Goal: Find specific fact

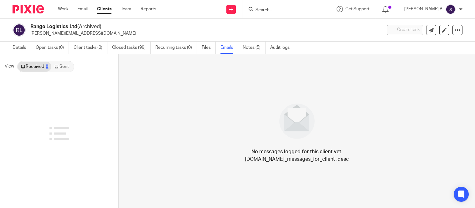
click at [450, 9] on img at bounding box center [450, 9] width 10 height 10
click at [445, 35] on span "Email integration" at bounding box center [442, 34] width 33 height 4
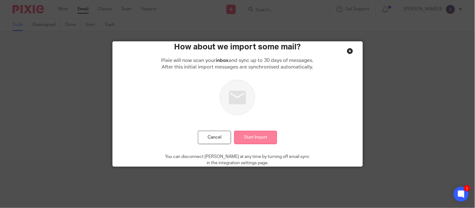
click at [259, 140] on input "Start Import" at bounding box center [255, 137] width 43 height 13
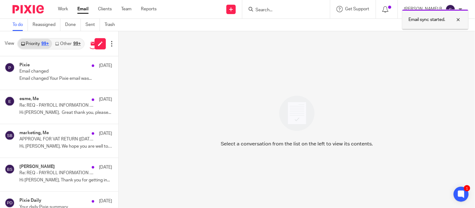
click at [457, 19] on div at bounding box center [453, 20] width 17 height 8
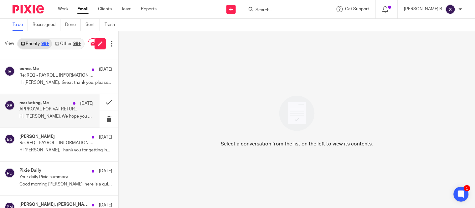
scroll to position [69, 0]
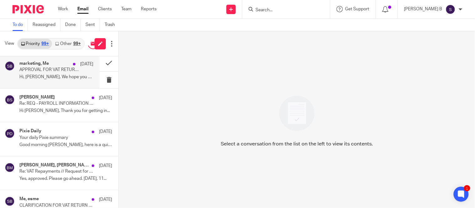
click at [48, 83] on div "marketing, Me 12 Aug APPROVAL FOR VAT RETURN (MAY - JULY 2025) - REPX Hi, Subas…" at bounding box center [49, 71] width 99 height 33
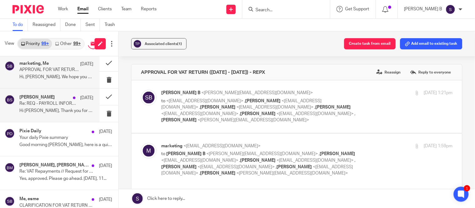
scroll to position [0, 0]
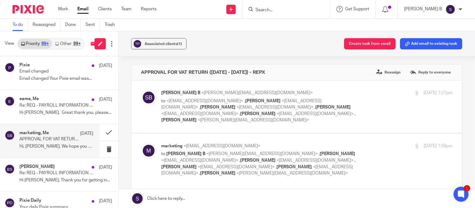
click at [278, 8] on input "Search" at bounding box center [283, 11] width 56 height 6
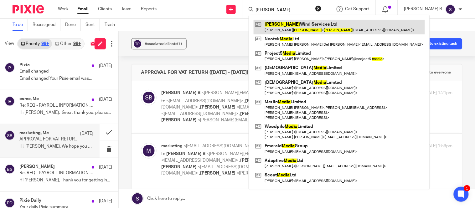
type input "mejia"
click at [312, 24] on link at bounding box center [338, 27] width 171 height 14
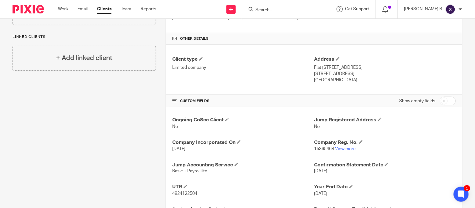
scroll to position [139, 0]
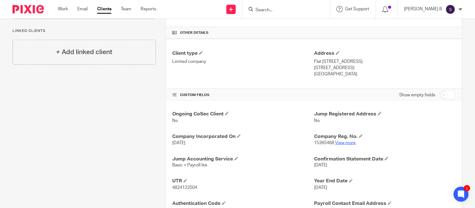
drag, startPoint x: 344, startPoint y: 139, endPoint x: 345, endPoint y: 142, distance: 3.5
click at [344, 140] on div "Company Reg. No. 15365468 View more" at bounding box center [385, 139] width 142 height 13
click at [346, 143] on link "View more" at bounding box center [345, 143] width 21 height 4
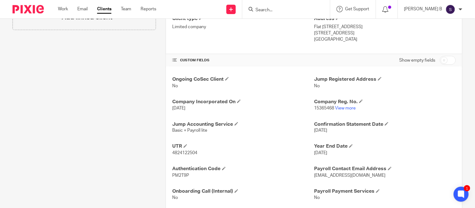
scroll to position [189, 0]
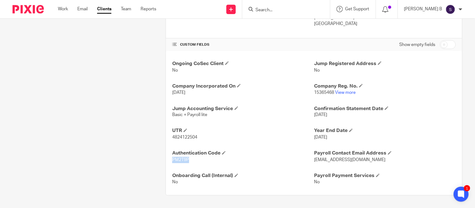
drag, startPoint x: 170, startPoint y: 159, endPoint x: 196, endPoint y: 162, distance: 26.1
click at [193, 161] on p "PM2T9P" at bounding box center [243, 160] width 142 height 6
copy span "PM2T9P"
